Goal: Transaction & Acquisition: Obtain resource

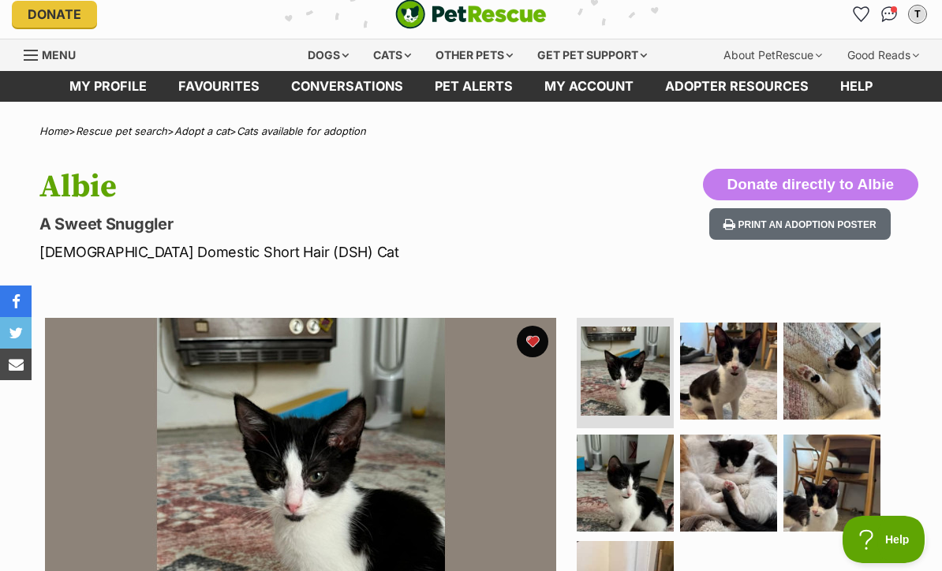
click at [897, 3] on li "Account quick links" at bounding box center [889, 14] width 25 height 25
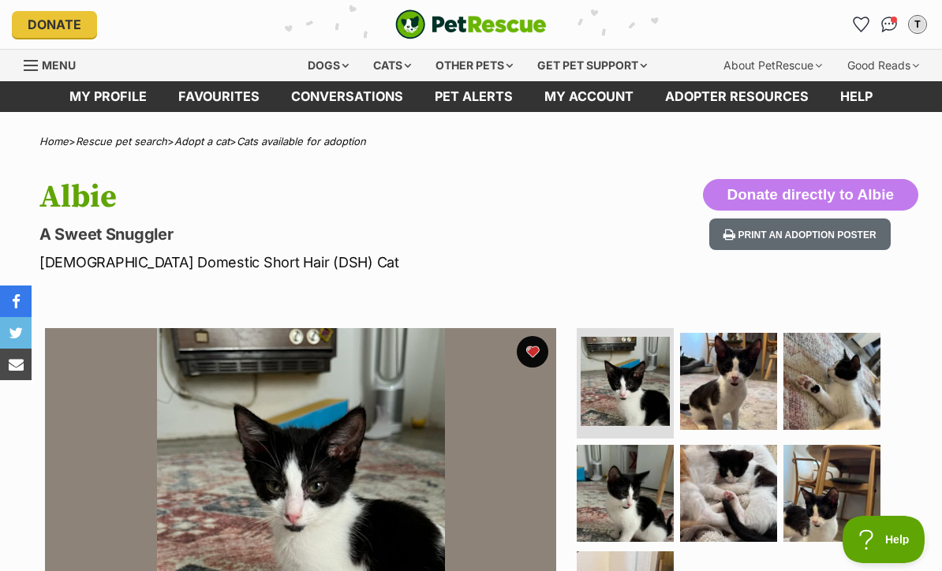
click at [884, 28] on img "Conversations" at bounding box center [890, 25] width 17 height 16
click at [496, 95] on link "Pet alerts" at bounding box center [474, 96] width 110 height 31
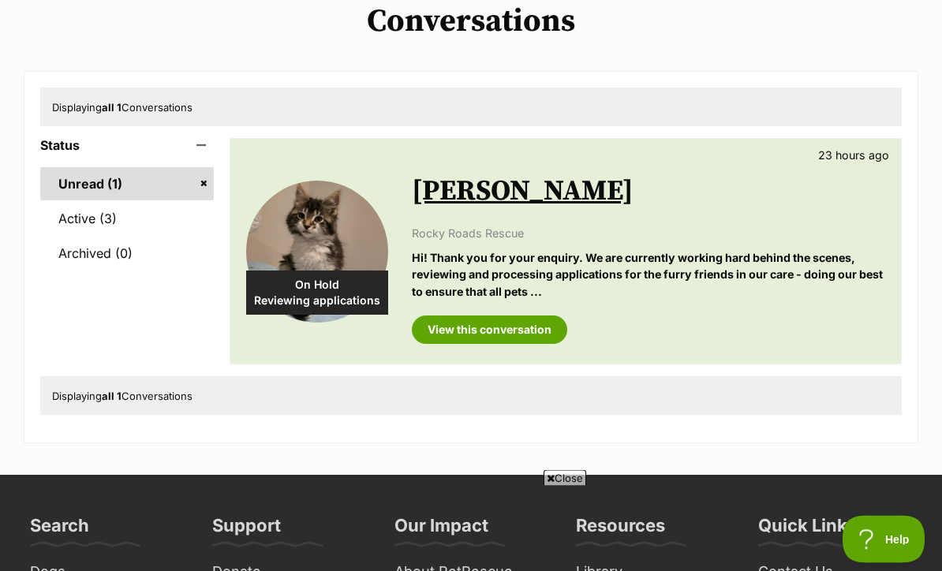
scroll to position [129, 0]
click at [530, 324] on link "View this conversation" at bounding box center [489, 330] width 155 height 28
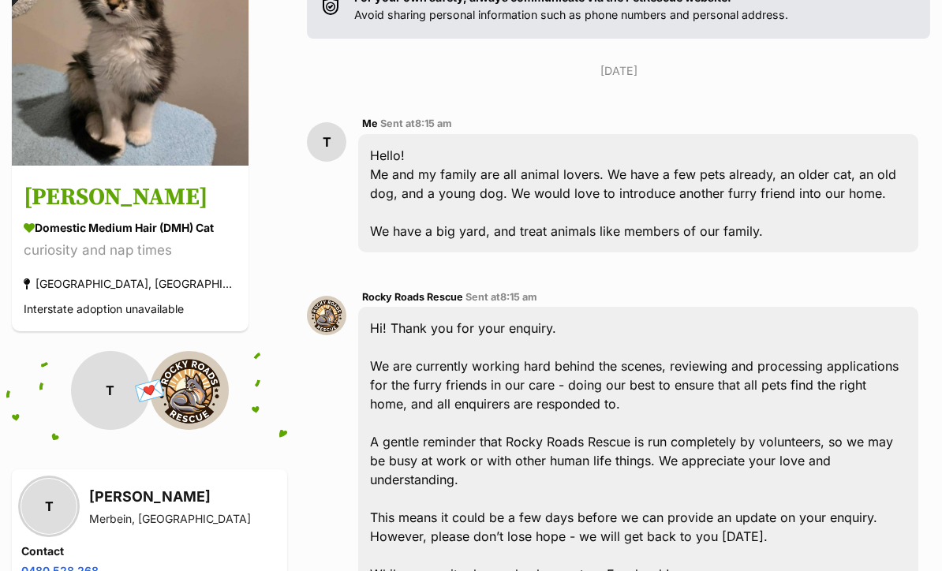
scroll to position [114, 0]
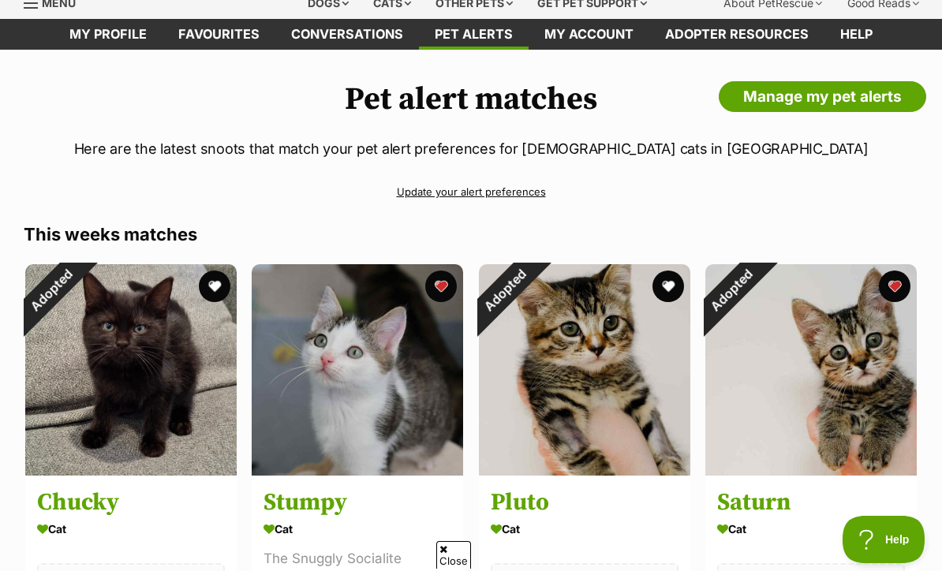
click at [758, 286] on div "Adopted" at bounding box center [732, 290] width 53 height 53
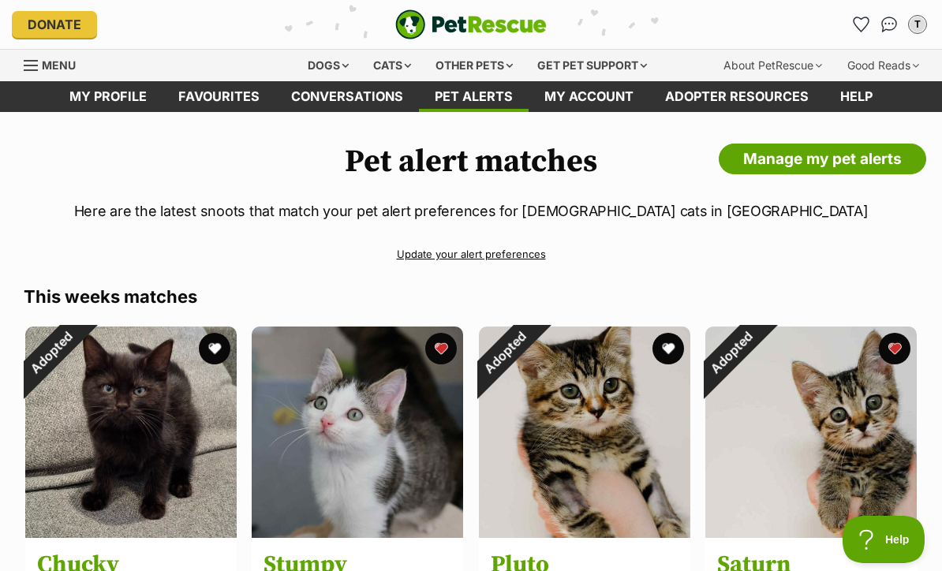
click at [137, 92] on link "My profile" at bounding box center [108, 96] width 109 height 31
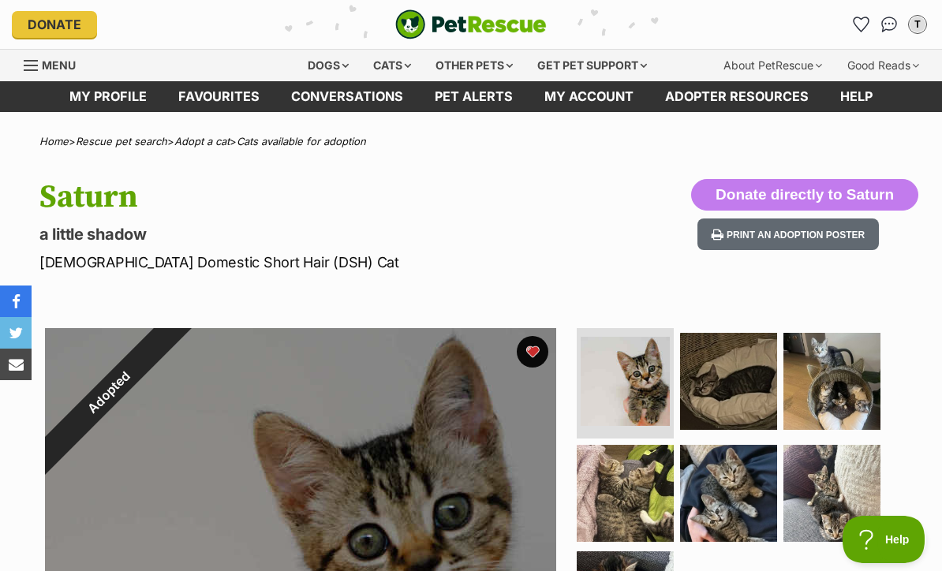
click at [173, 346] on div "Adopted" at bounding box center [109, 392] width 128 height 128
click at [173, 353] on div "Adopted" at bounding box center [109, 392] width 128 height 128
click at [173, 350] on div "Adopted" at bounding box center [109, 392] width 128 height 128
click at [208, 364] on div "Adopted" at bounding box center [109, 392] width 200 height 200
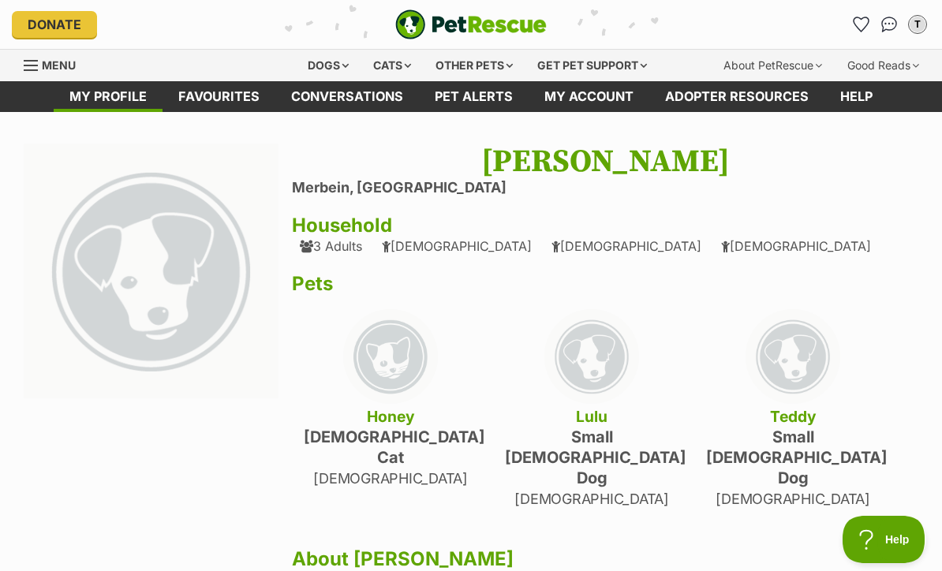
click at [394, 66] on div "Cats" at bounding box center [392, 66] width 60 height 32
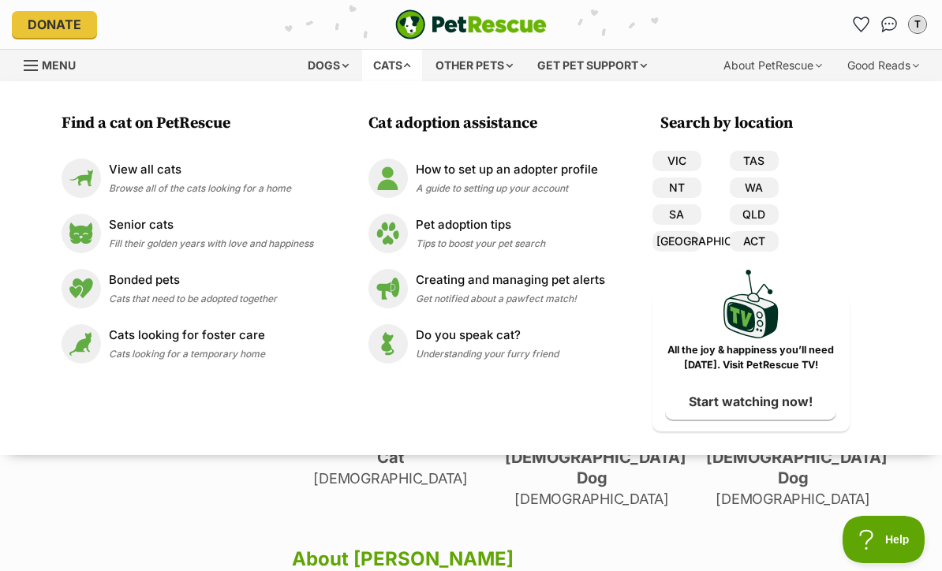
click at [279, 178] on div "View all cats Browse all of the cats looking for a home" at bounding box center [200, 178] width 182 height 34
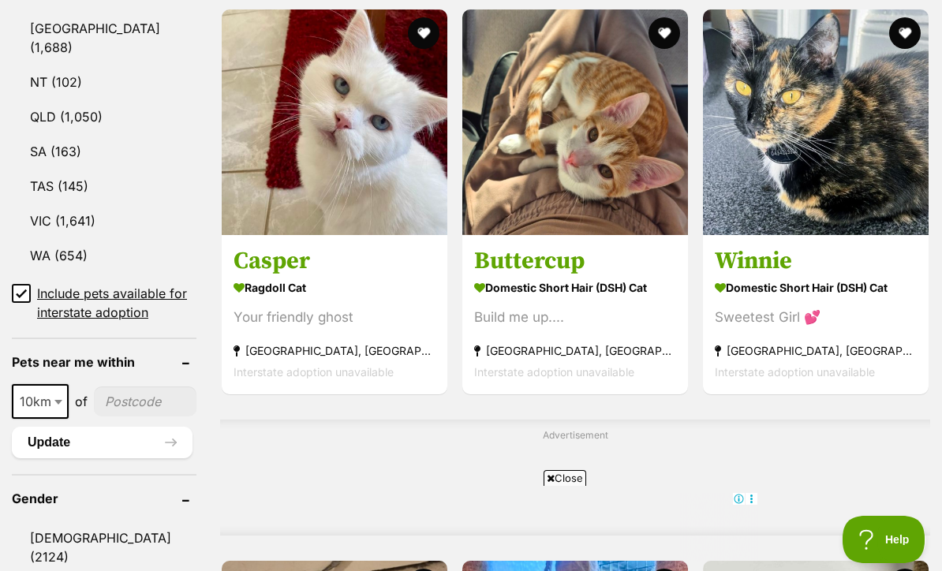
scroll to position [793, 0]
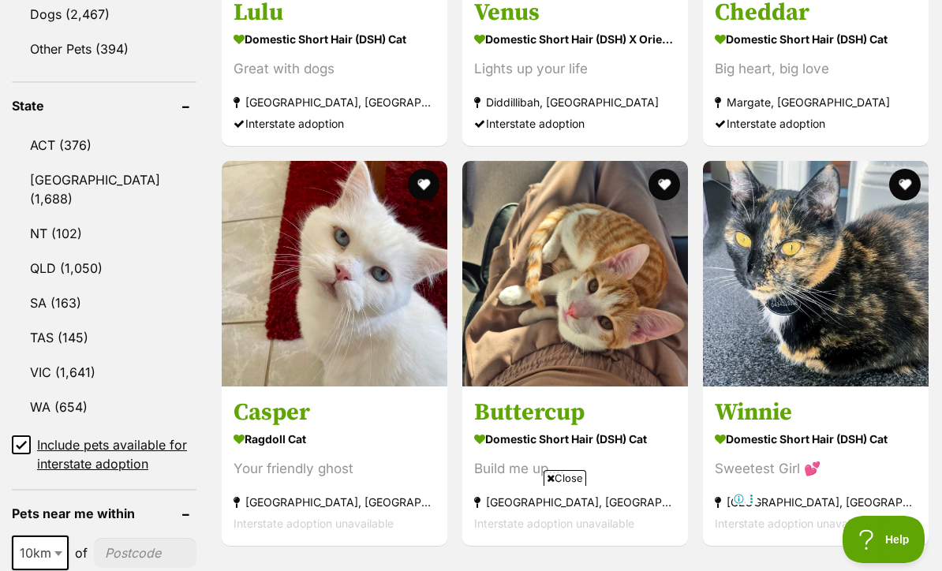
click at [113, 356] on link "VIC (1,641)" at bounding box center [104, 372] width 185 height 33
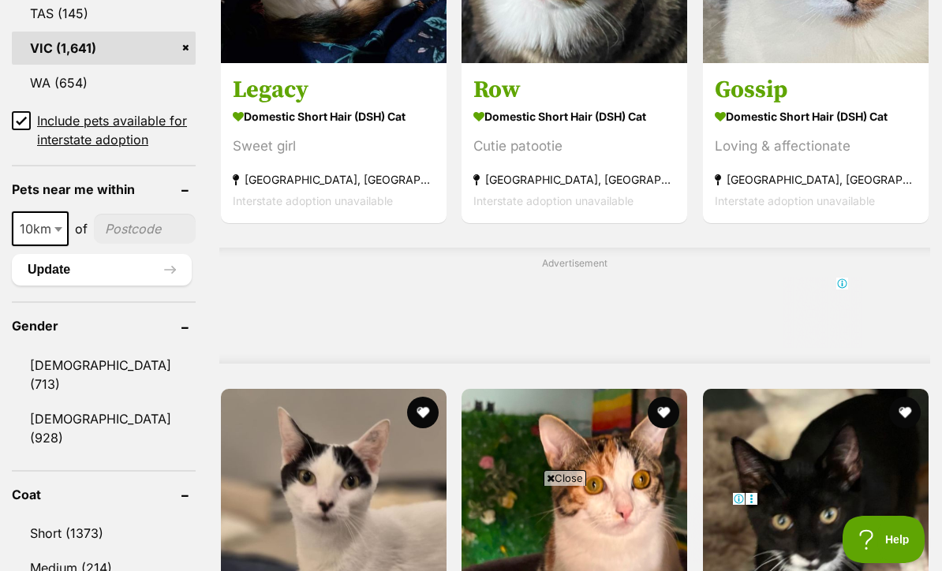
click at [138, 349] on link "[DEMOGRAPHIC_DATA] (713)" at bounding box center [104, 375] width 184 height 52
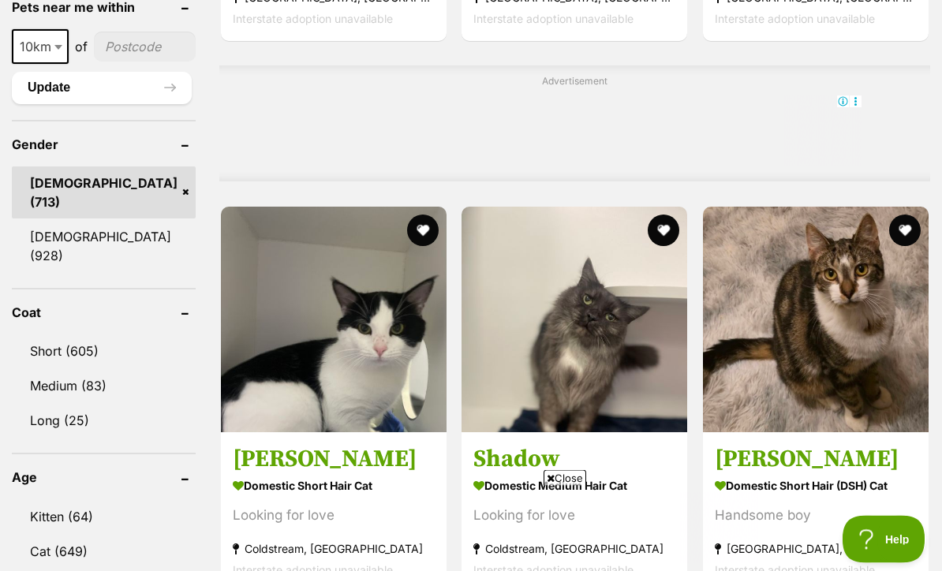
scroll to position [1297, 0]
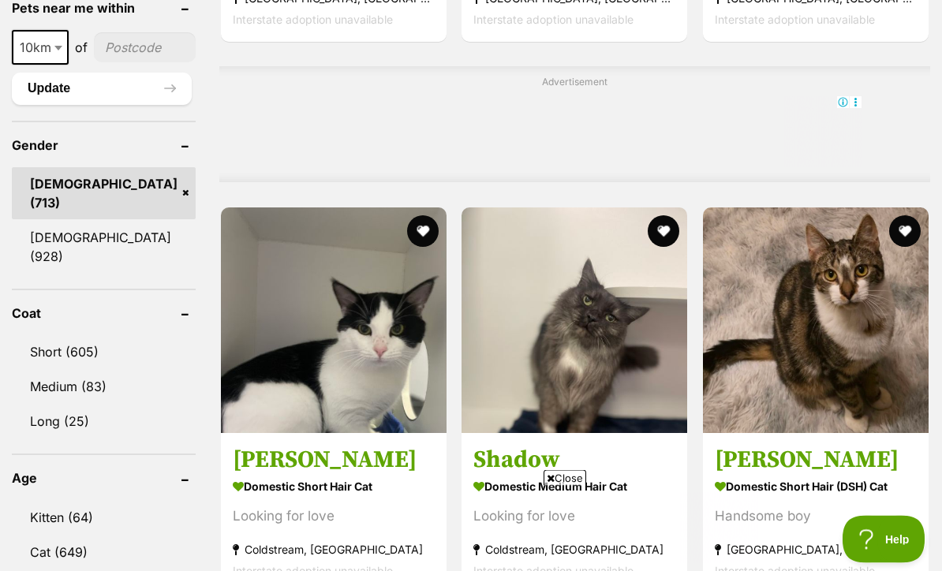
click at [111, 502] on link "Kitten (64)" at bounding box center [104, 518] width 184 height 33
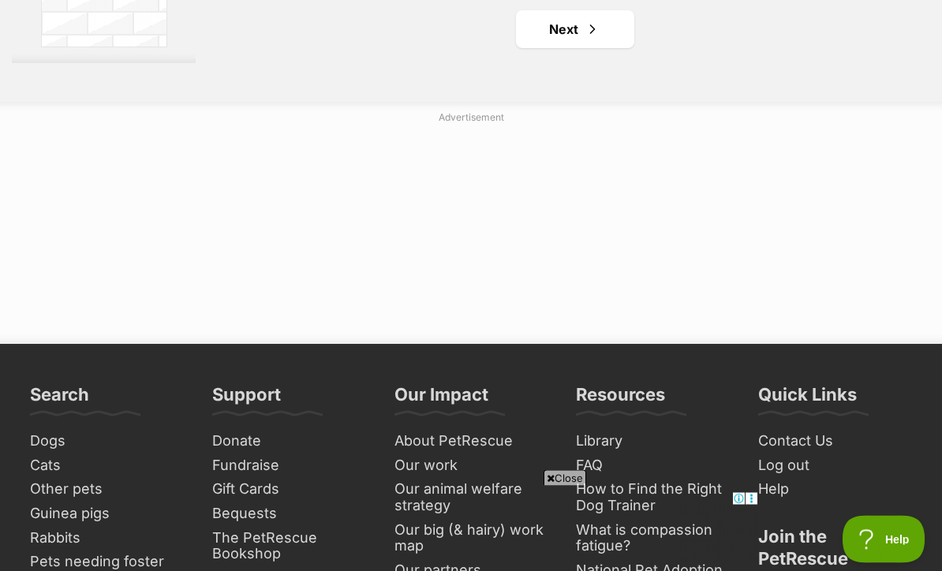
scroll to position [3806, 0]
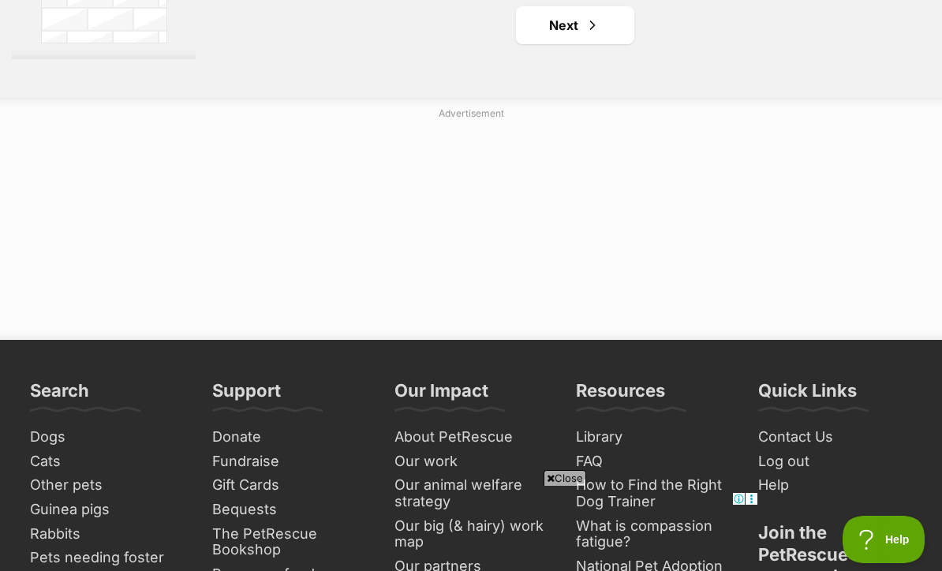
click at [560, 44] on link "Next" at bounding box center [575, 25] width 118 height 38
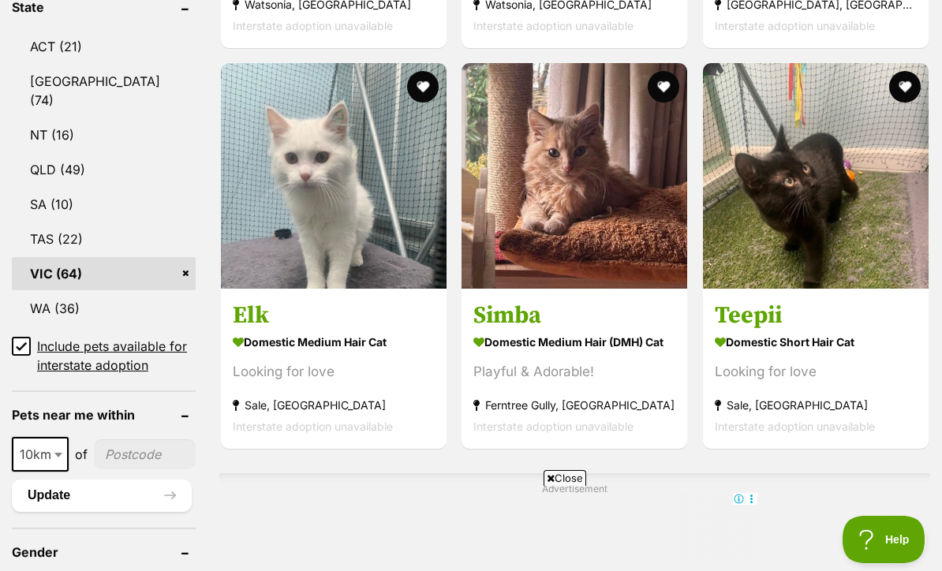
scroll to position [895, 0]
click at [814, 449] on link "Teepii Domestic Short Hair Cat Looking for love Sale, [GEOGRAPHIC_DATA] Interst…" at bounding box center [816, 369] width 226 height 160
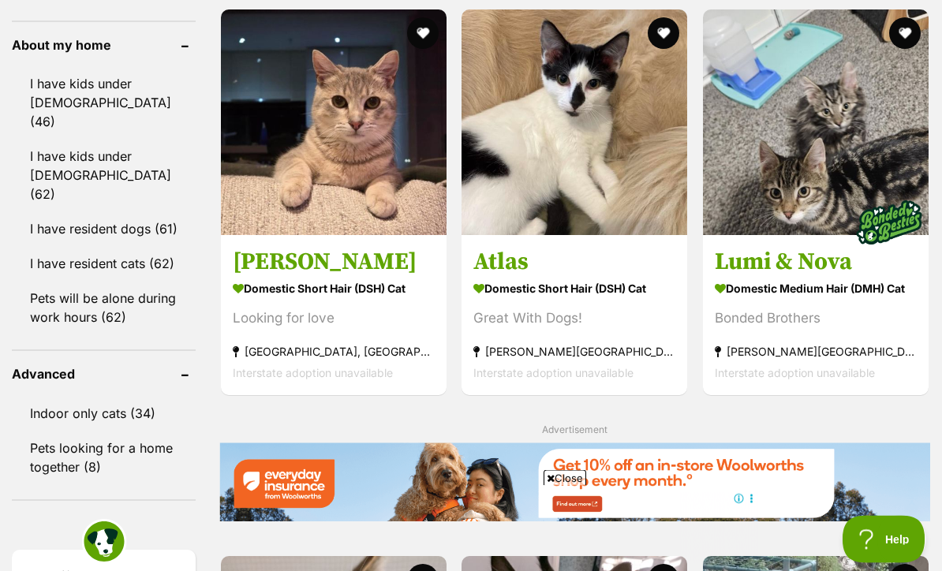
scroll to position [1903, 0]
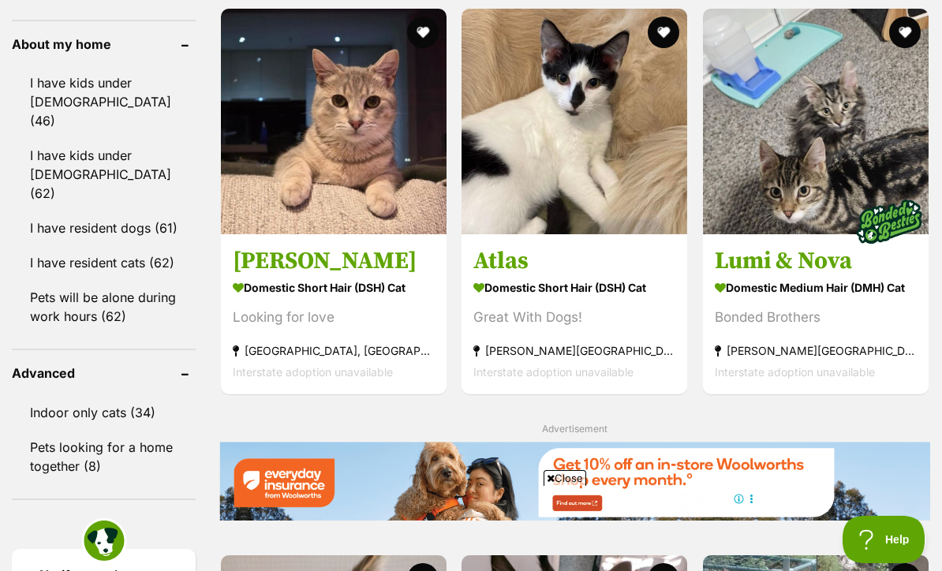
click at [614, 234] on img at bounding box center [575, 122] width 226 height 226
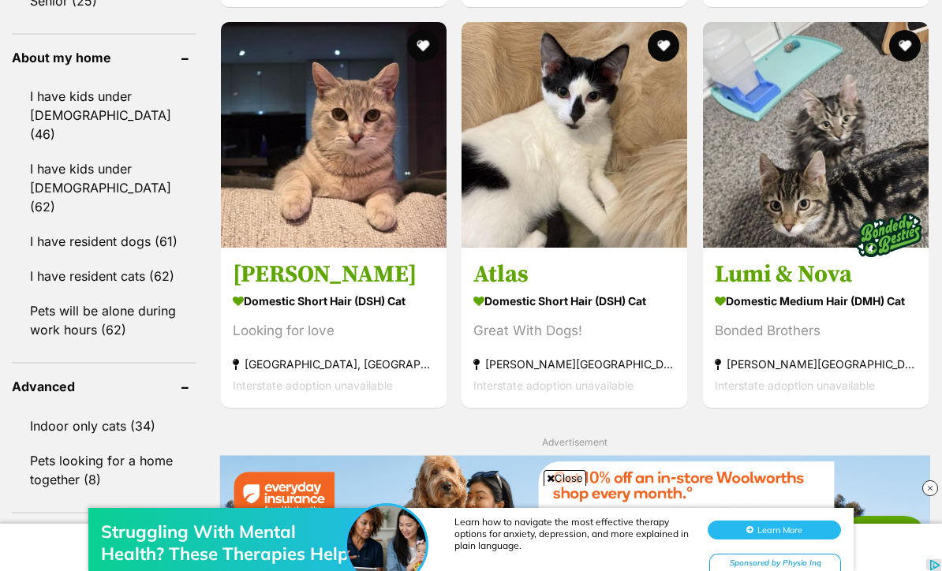
scroll to position [0, 0]
click at [263, 178] on img at bounding box center [334, 135] width 226 height 226
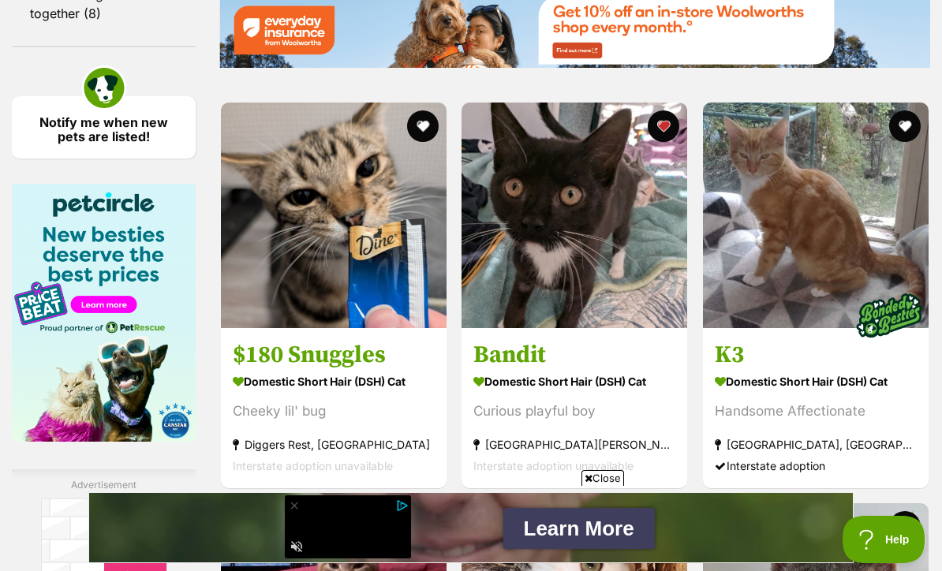
click at [637, 328] on img at bounding box center [575, 216] width 226 height 226
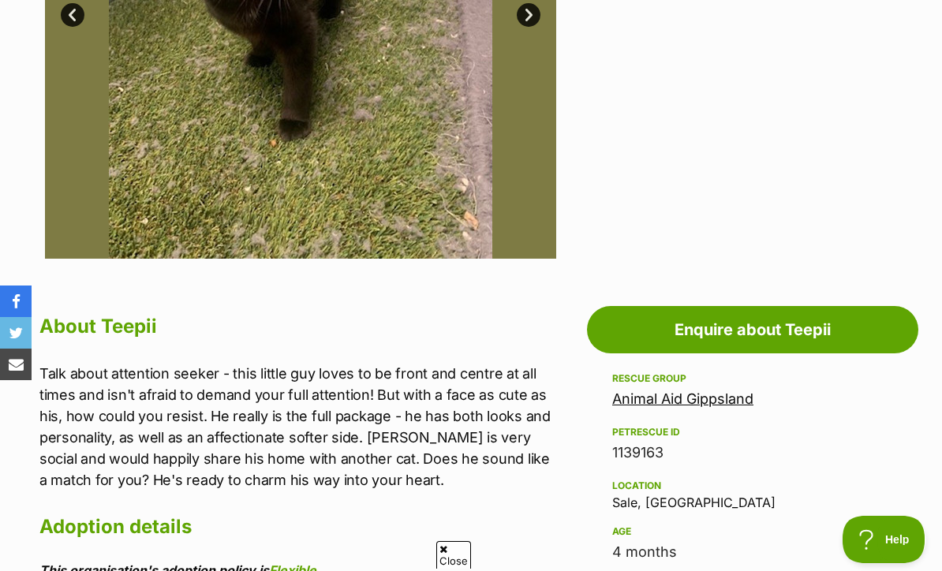
scroll to position [545, 0]
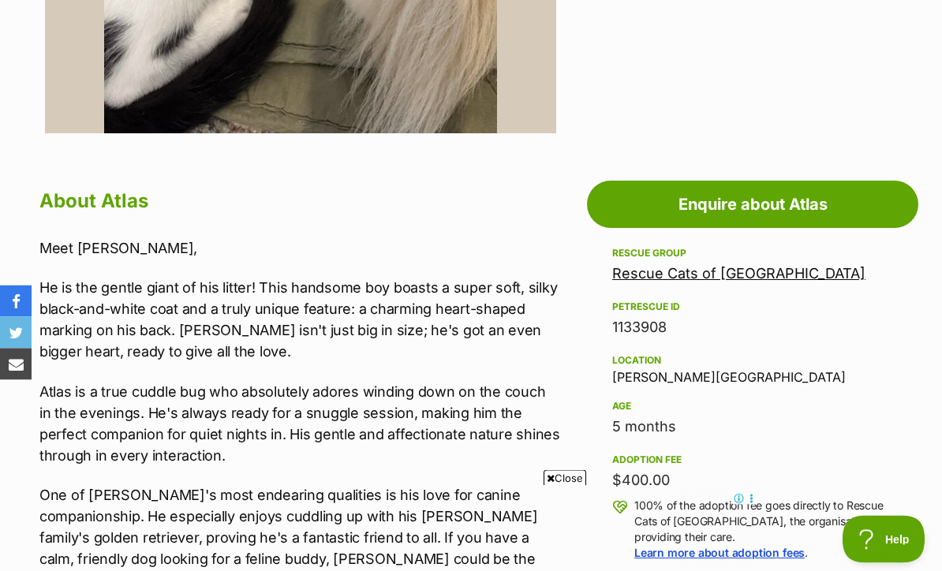
scroll to position [651, 0]
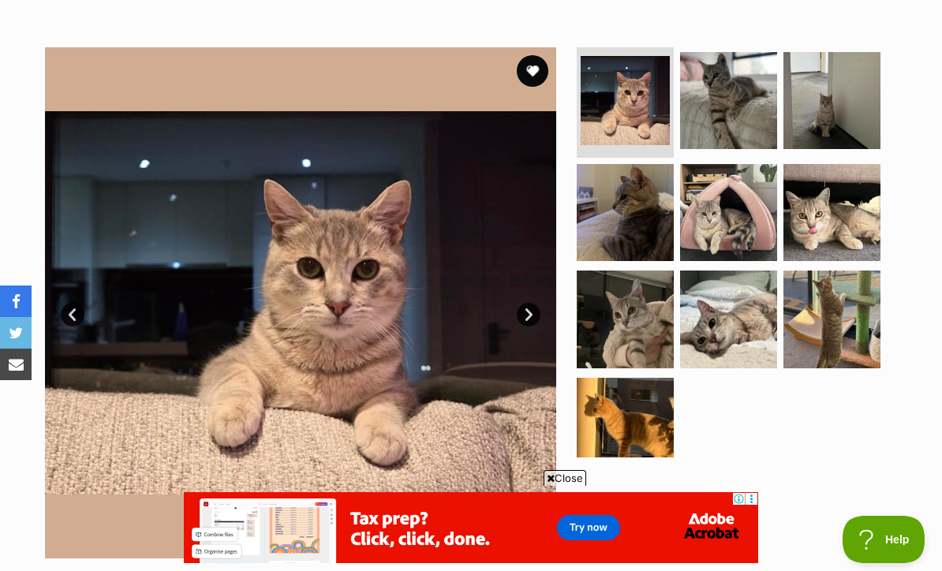
click at [880, 233] on img at bounding box center [832, 212] width 97 height 97
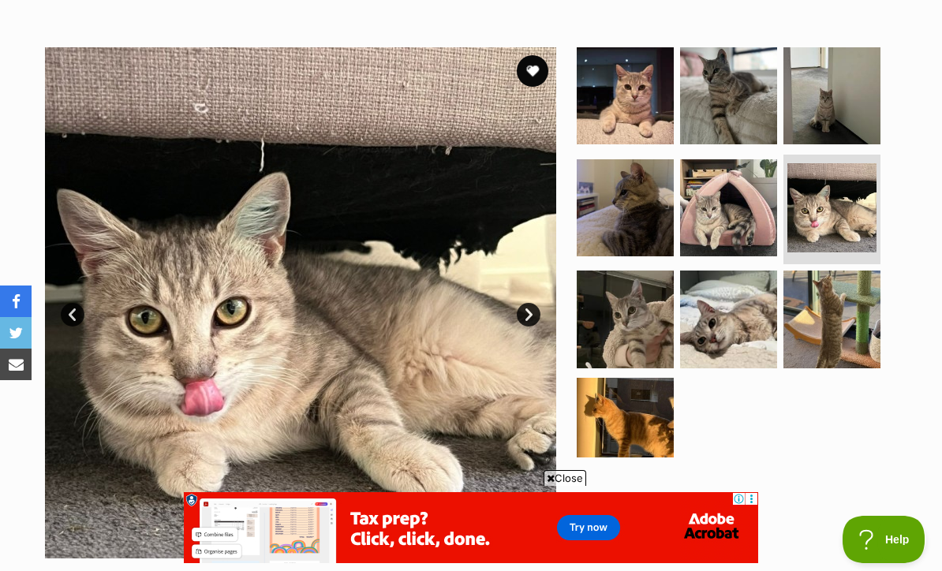
click at [758, 339] on img at bounding box center [728, 319] width 97 height 97
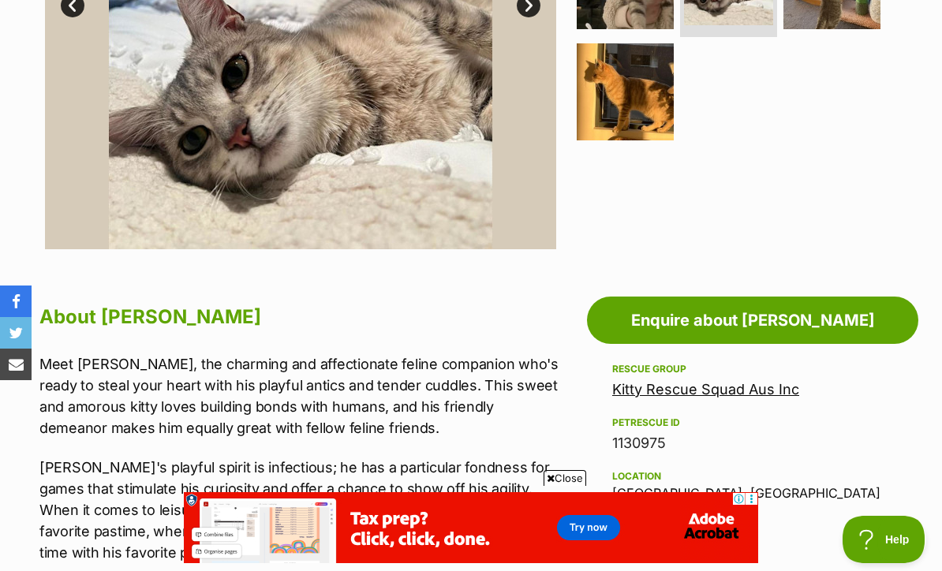
scroll to position [556, 0]
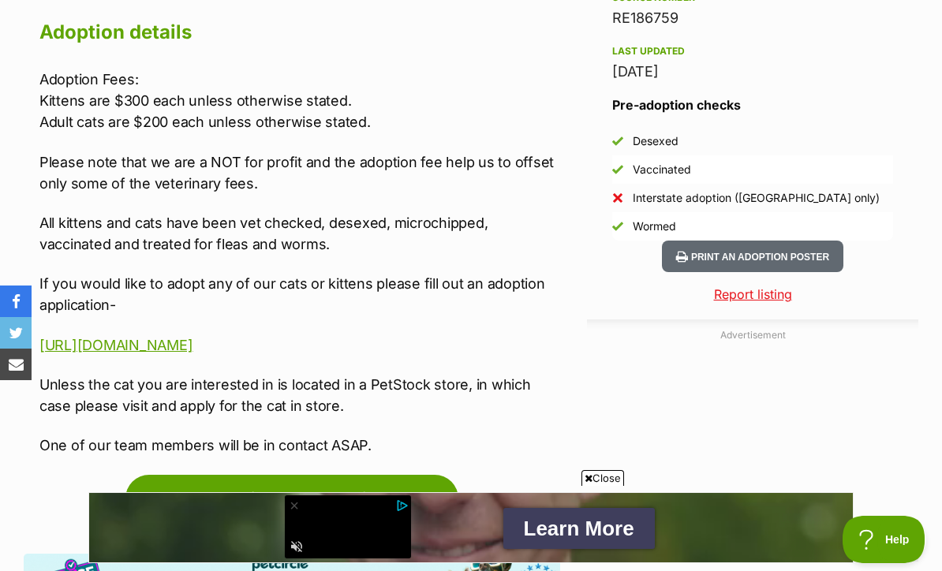
scroll to position [1387, 0]
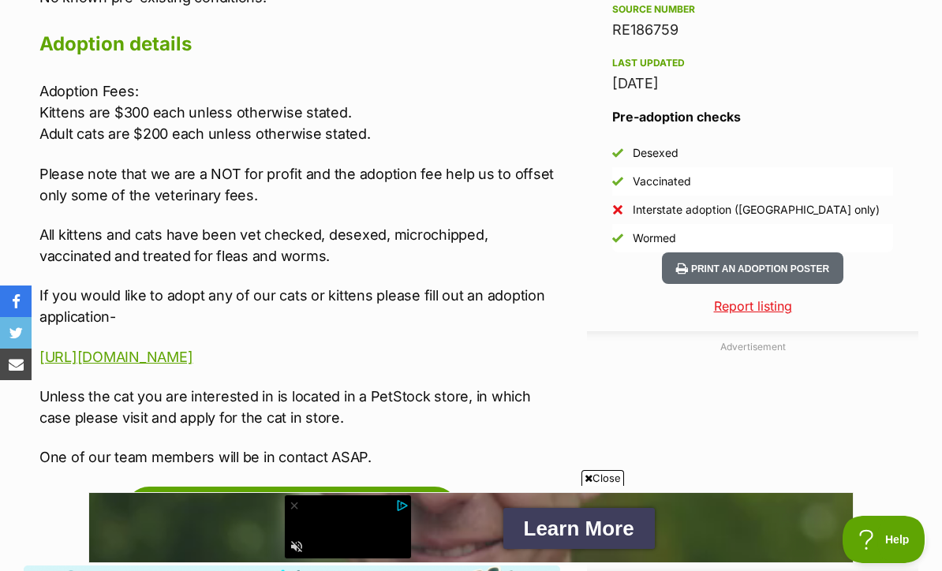
click at [92, 356] on link "[URL][DOMAIN_NAME]" at bounding box center [115, 357] width 153 height 17
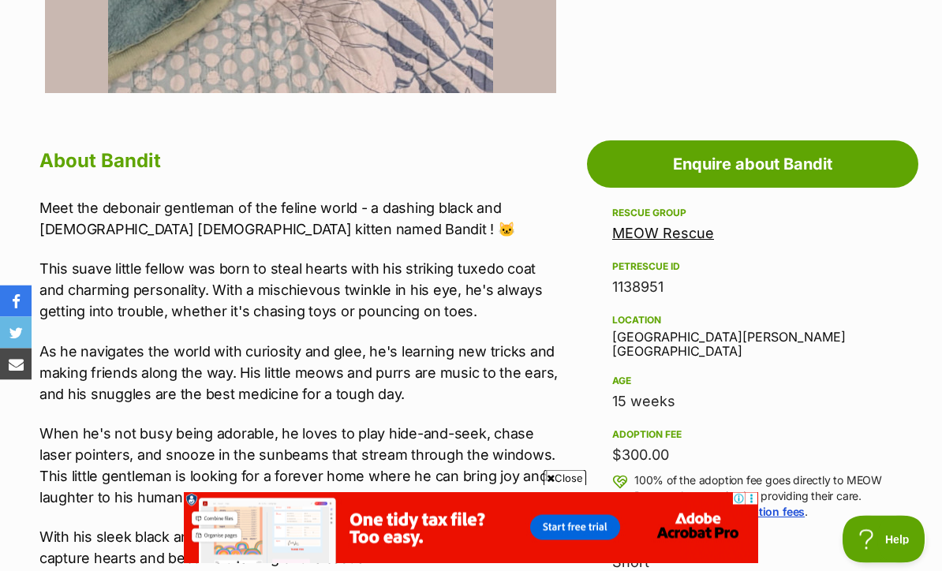
scroll to position [738, 0]
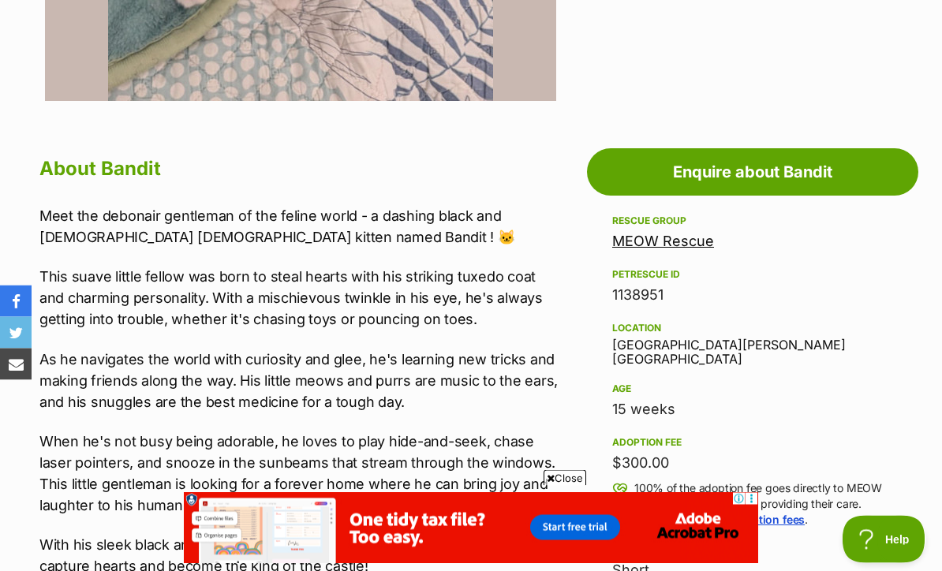
click at [676, 238] on link "MEOW Rescue" at bounding box center [663, 242] width 102 height 17
